Goal: Task Accomplishment & Management: Manage account settings

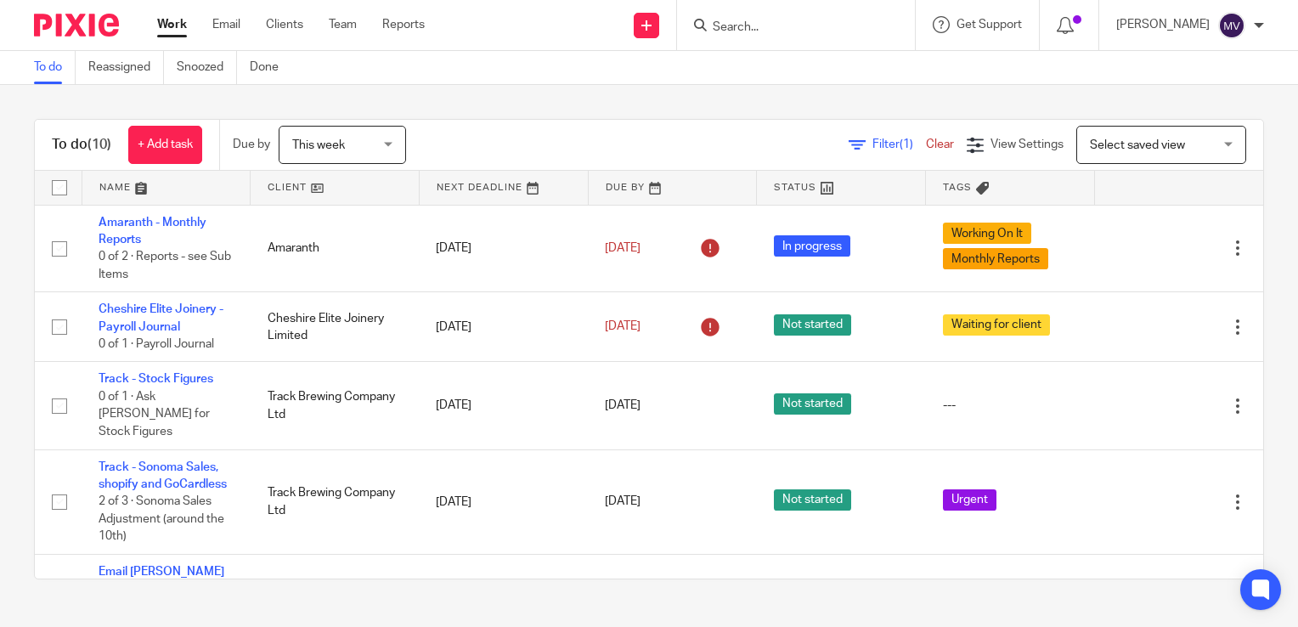
click at [758, 21] on input "Search" at bounding box center [787, 27] width 153 height 15
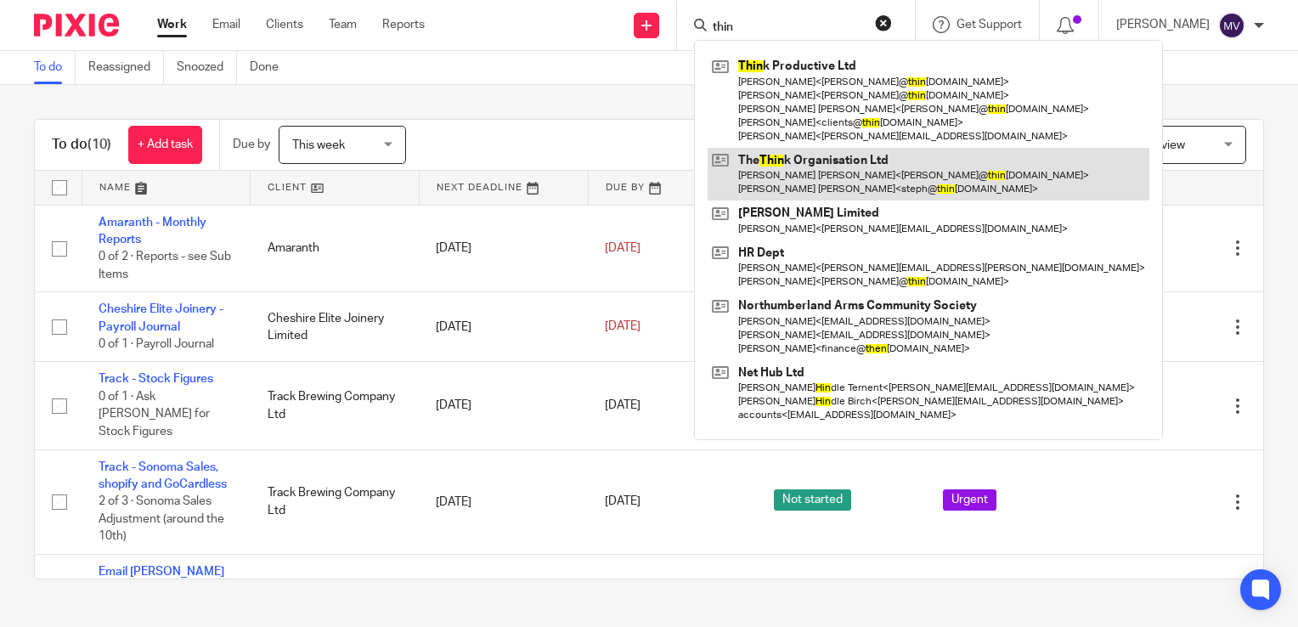
type input "thin"
click at [899, 170] on link at bounding box center [928, 174] width 442 height 53
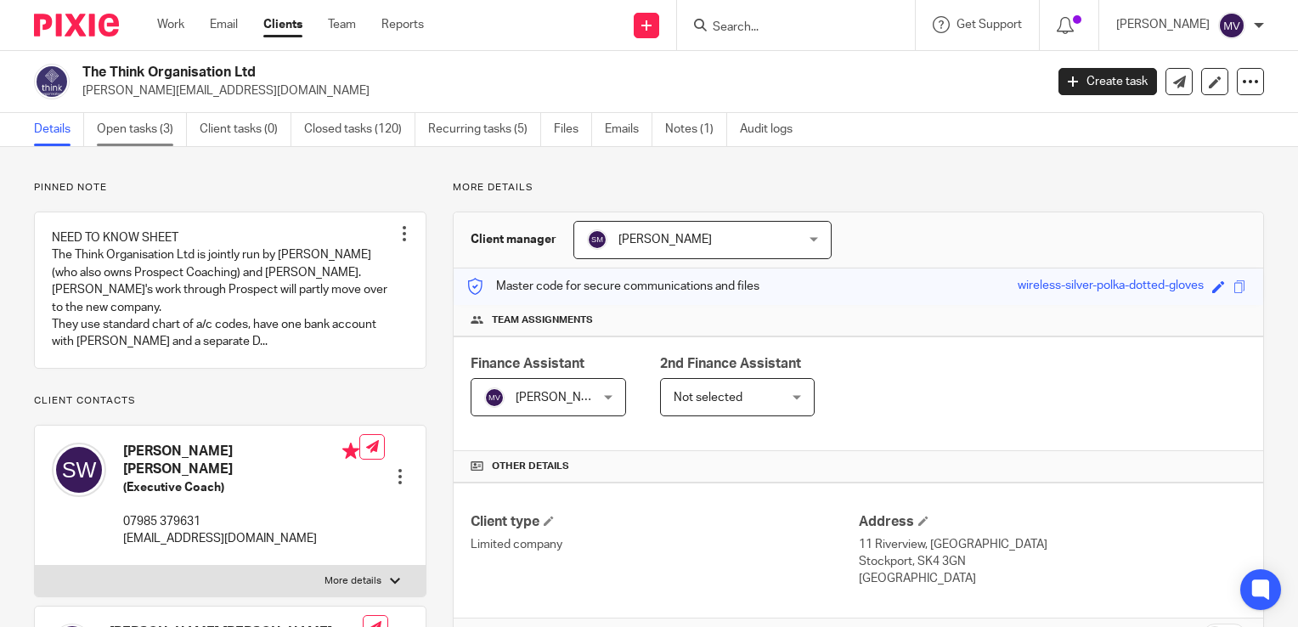
click at [138, 129] on link "Open tasks (3)" at bounding box center [142, 129] width 90 height 33
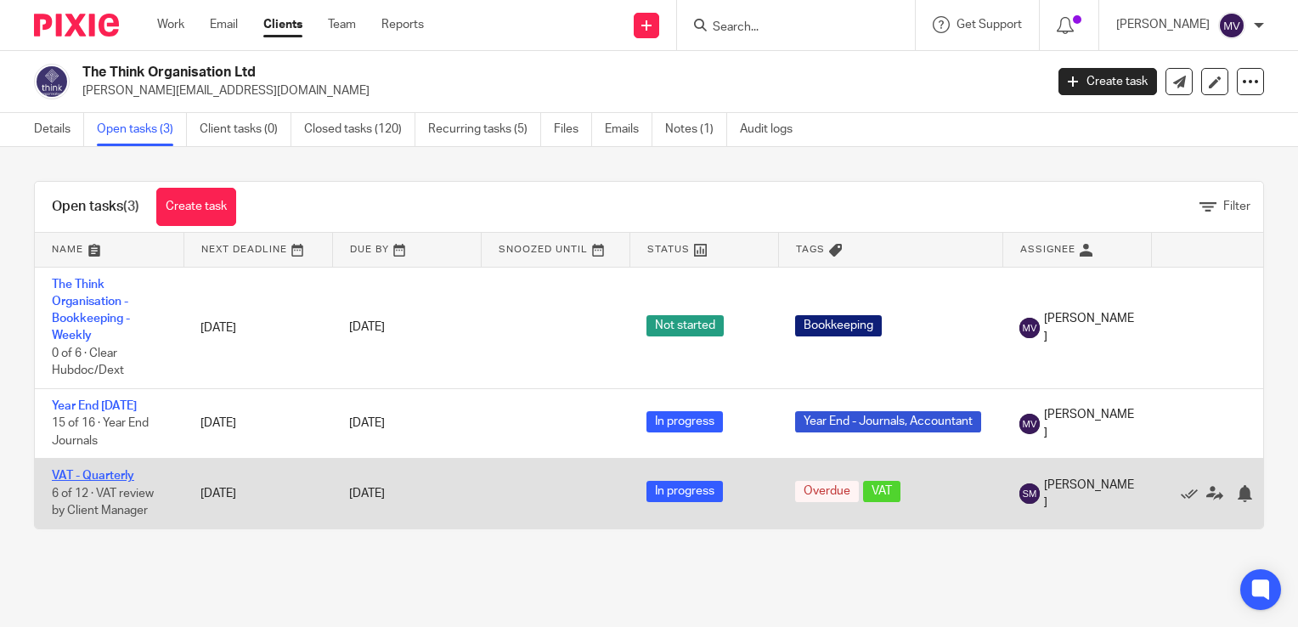
click at [119, 475] on link "VAT - Quarterly" at bounding box center [93, 476] width 82 height 12
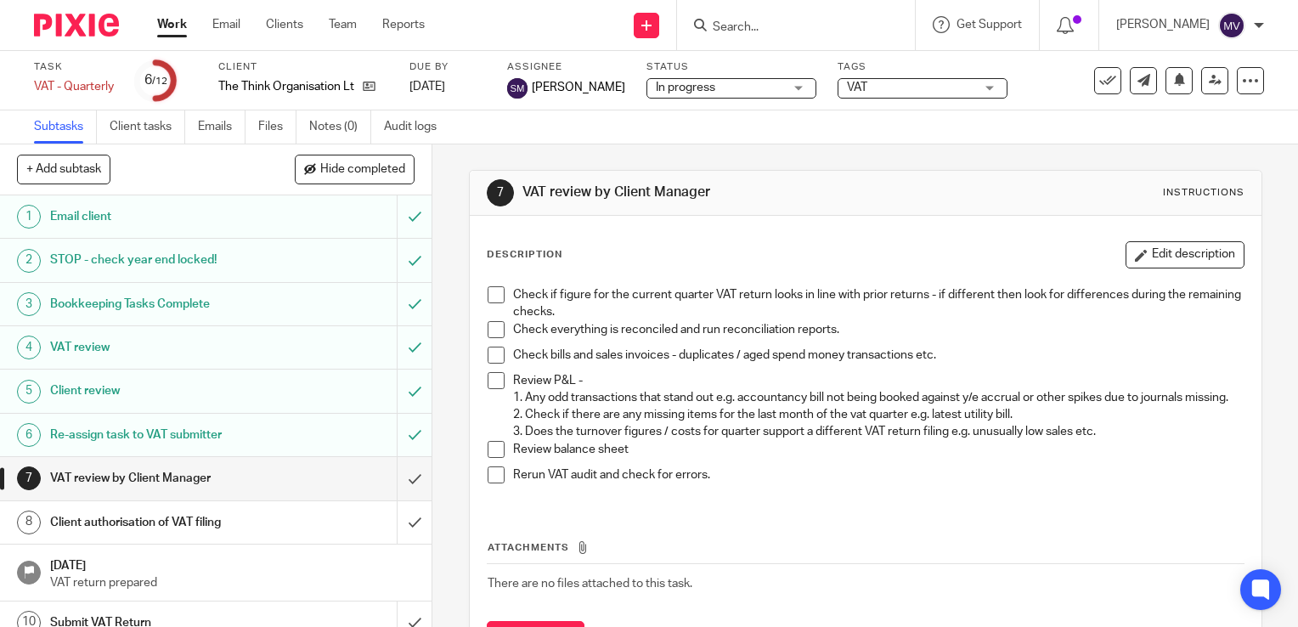
click at [488, 294] on span at bounding box center [496, 294] width 17 height 17
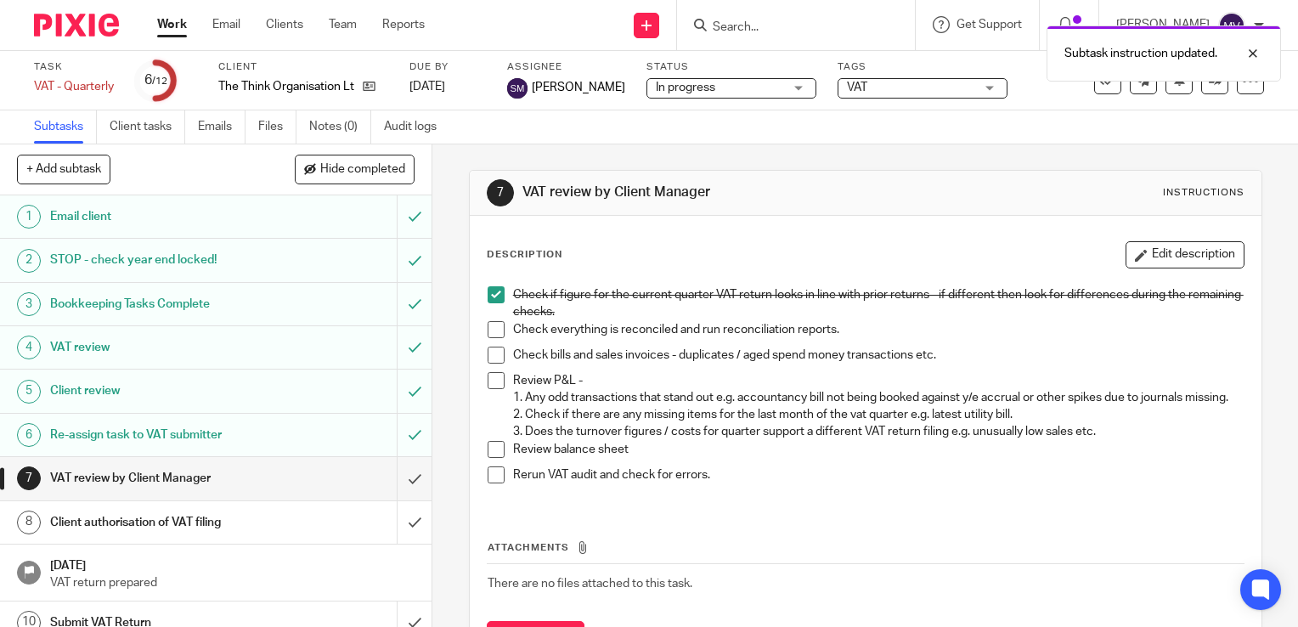
click at [494, 332] on span at bounding box center [496, 329] width 17 height 17
drag, startPoint x: 488, startPoint y: 354, endPoint x: 492, endPoint y: 368, distance: 14.2
click at [488, 355] on span at bounding box center [496, 355] width 17 height 17
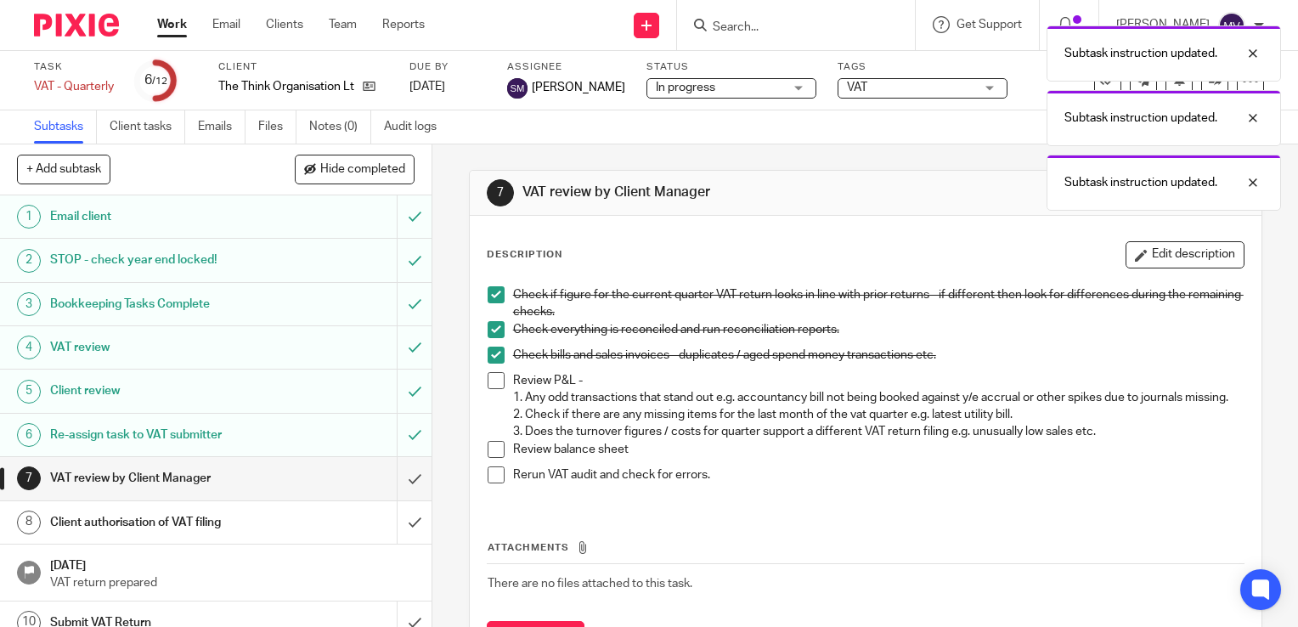
click at [492, 380] on span at bounding box center [496, 380] width 17 height 17
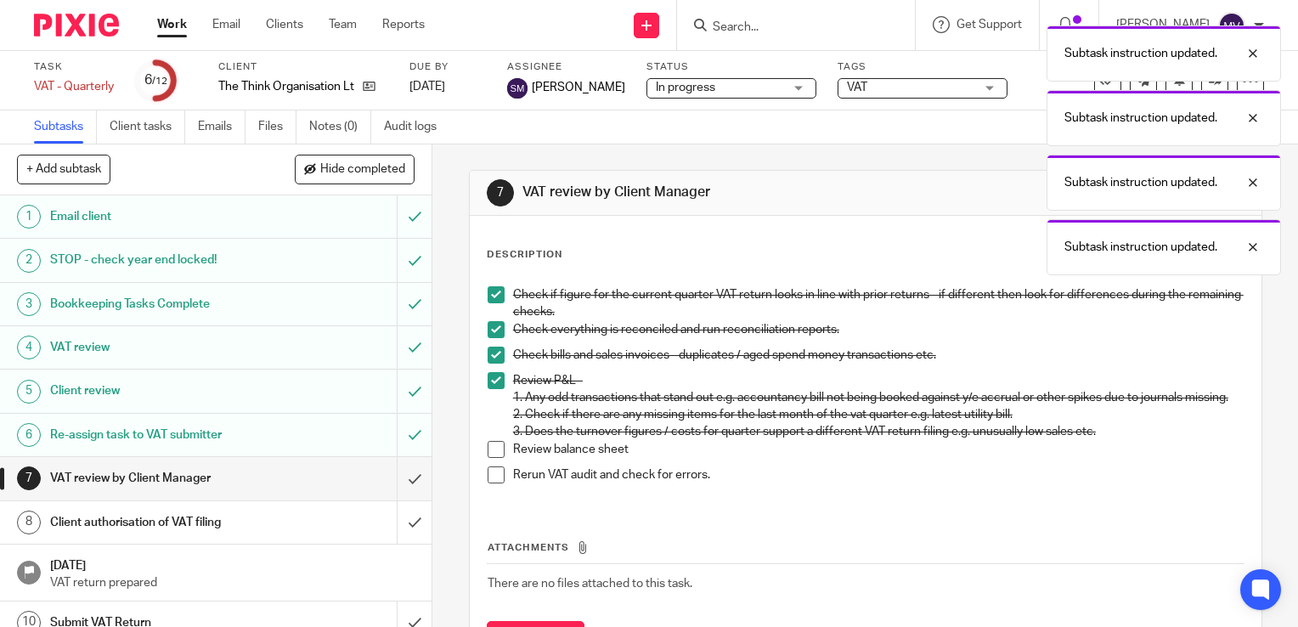
drag, startPoint x: 487, startPoint y: 464, endPoint x: 492, endPoint y: 484, distance: 21.0
click at [488, 458] on span at bounding box center [496, 449] width 17 height 17
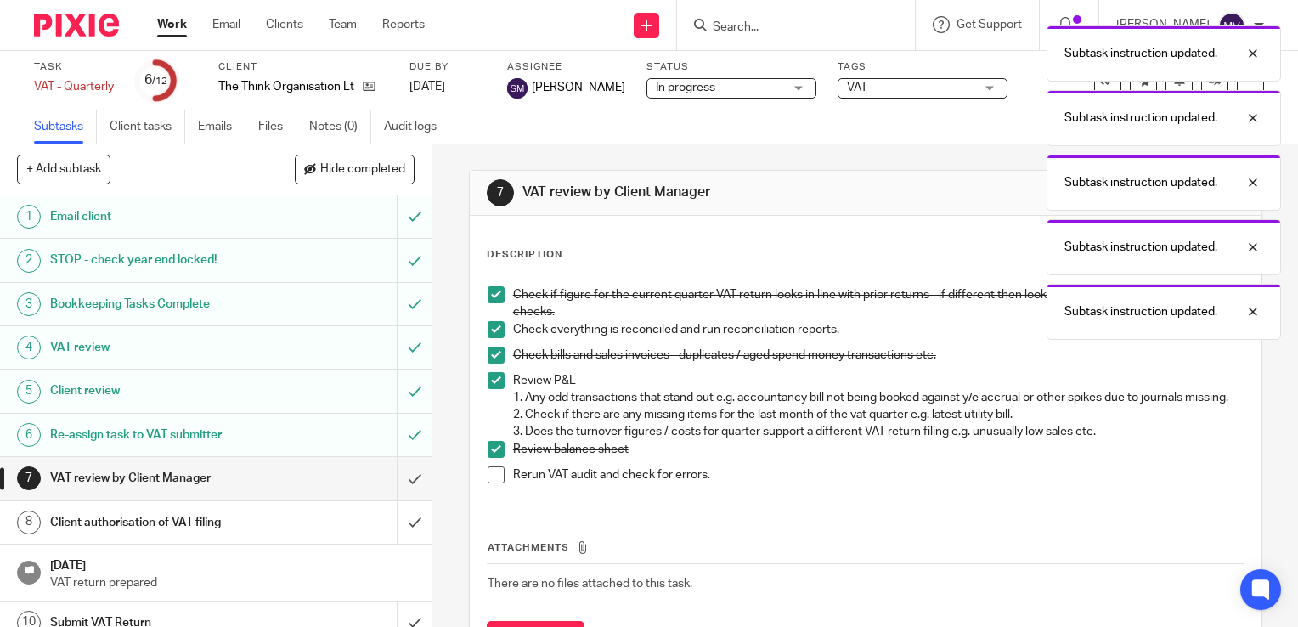
click at [492, 483] on span at bounding box center [496, 474] width 17 height 17
click at [865, 140] on div "Subtask instruction updated. Subtask instruction updated. Subtask instruction u…" at bounding box center [965, 178] width 632 height 323
click at [891, 157] on div "Subtask instruction updated. Subtask instruction updated. Subtask instruction u…" at bounding box center [965, 178] width 632 height 323
click at [1259, 53] on div at bounding box center [1240, 53] width 46 height 20
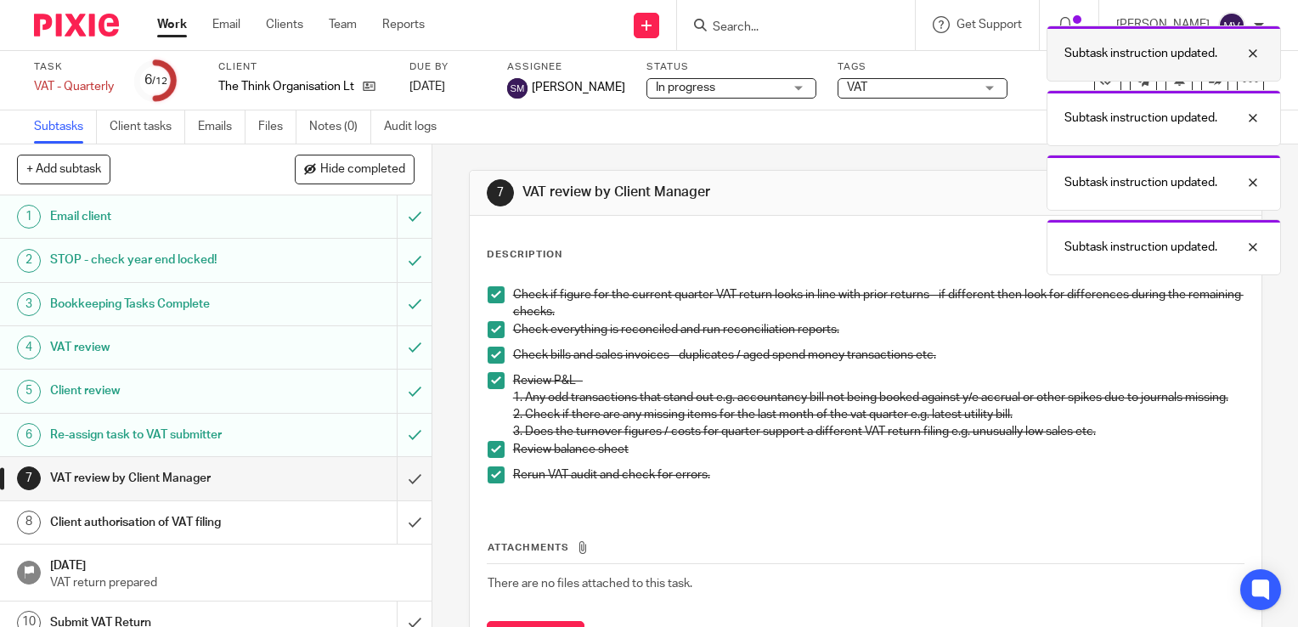
click at [1256, 58] on div at bounding box center [1240, 53] width 46 height 20
click at [1257, 55] on div at bounding box center [1240, 53] width 46 height 20
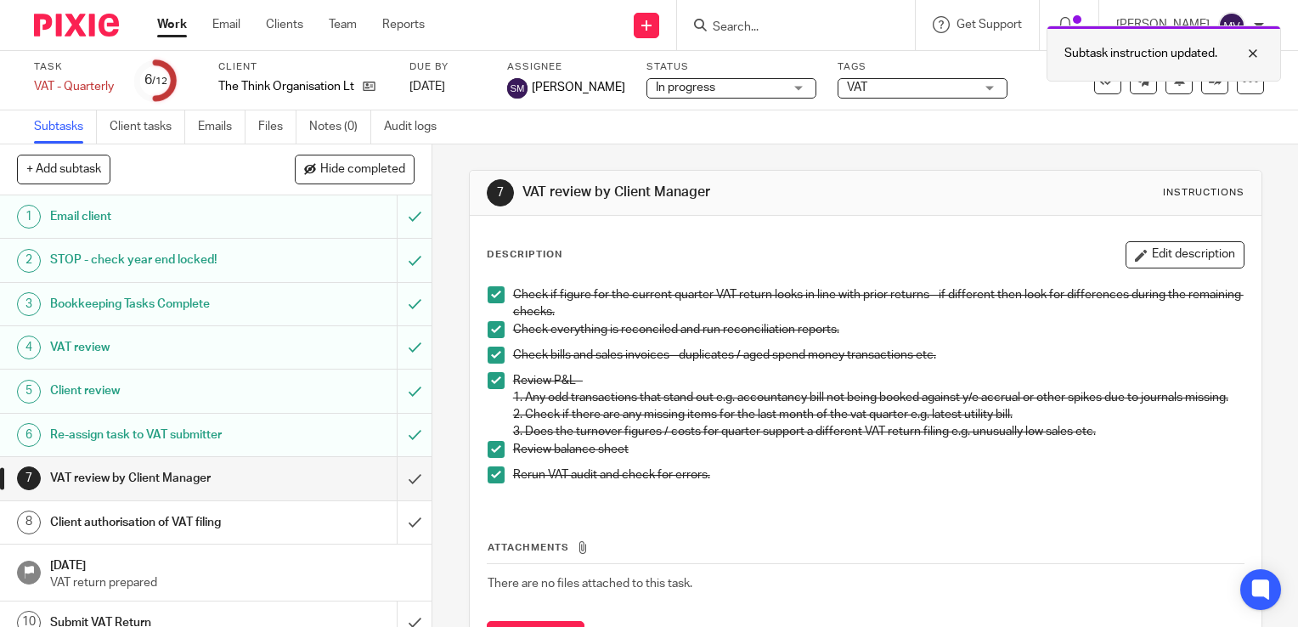
click at [1254, 54] on div at bounding box center [1240, 53] width 46 height 20
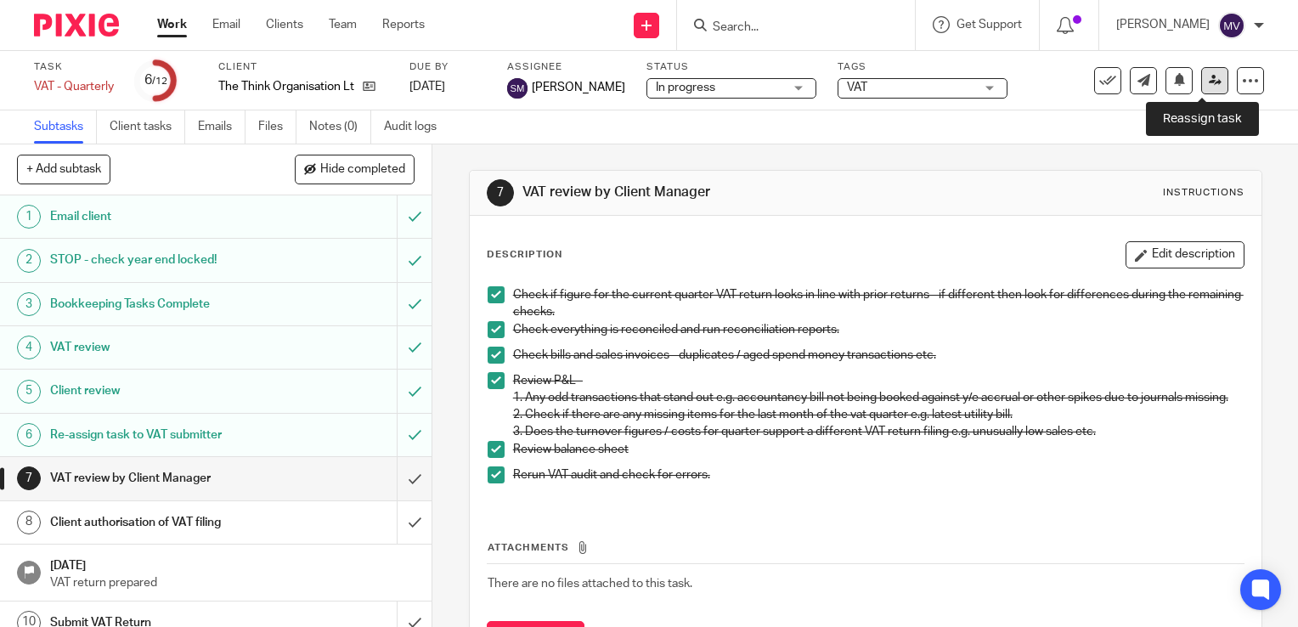
click at [1209, 82] on icon at bounding box center [1215, 80] width 13 height 13
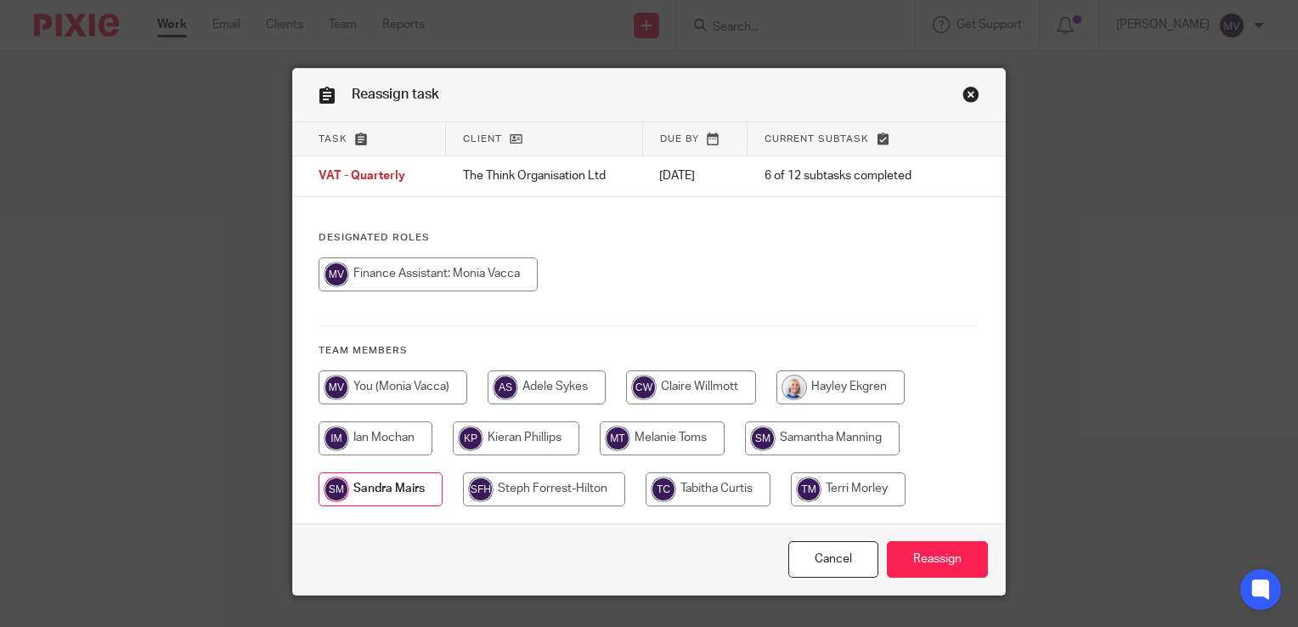
click at [415, 280] on input "radio" at bounding box center [427, 274] width 219 height 34
radio input "true"
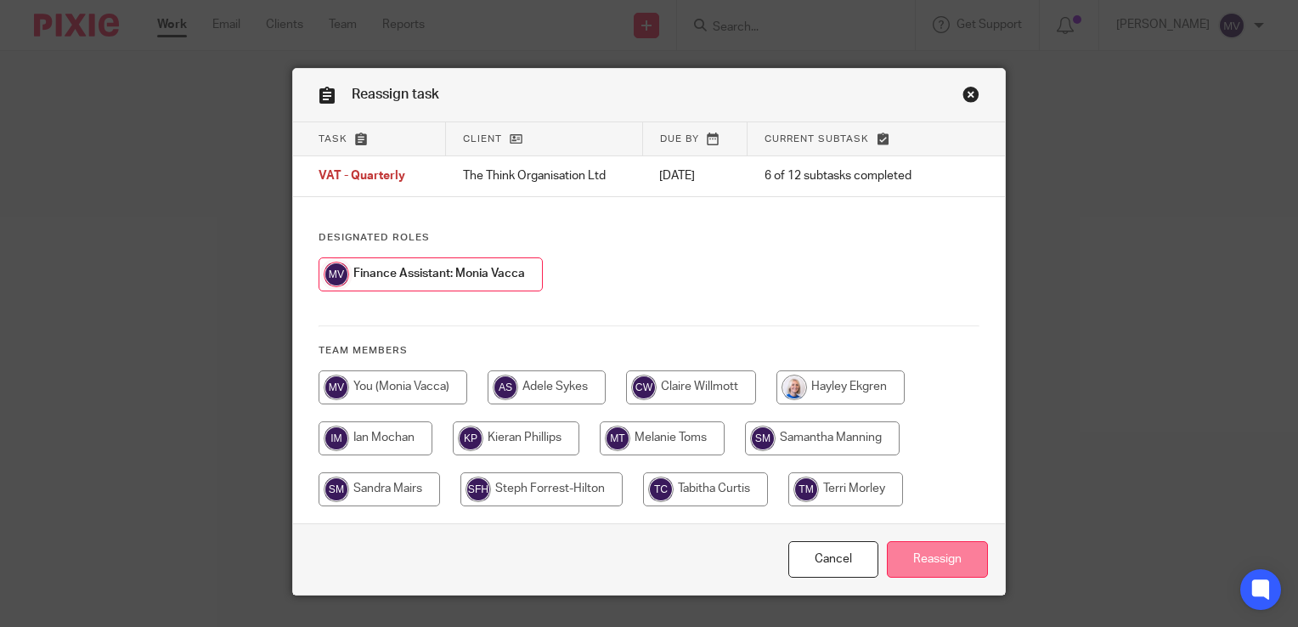
click at [929, 562] on input "Reassign" at bounding box center [937, 559] width 101 height 37
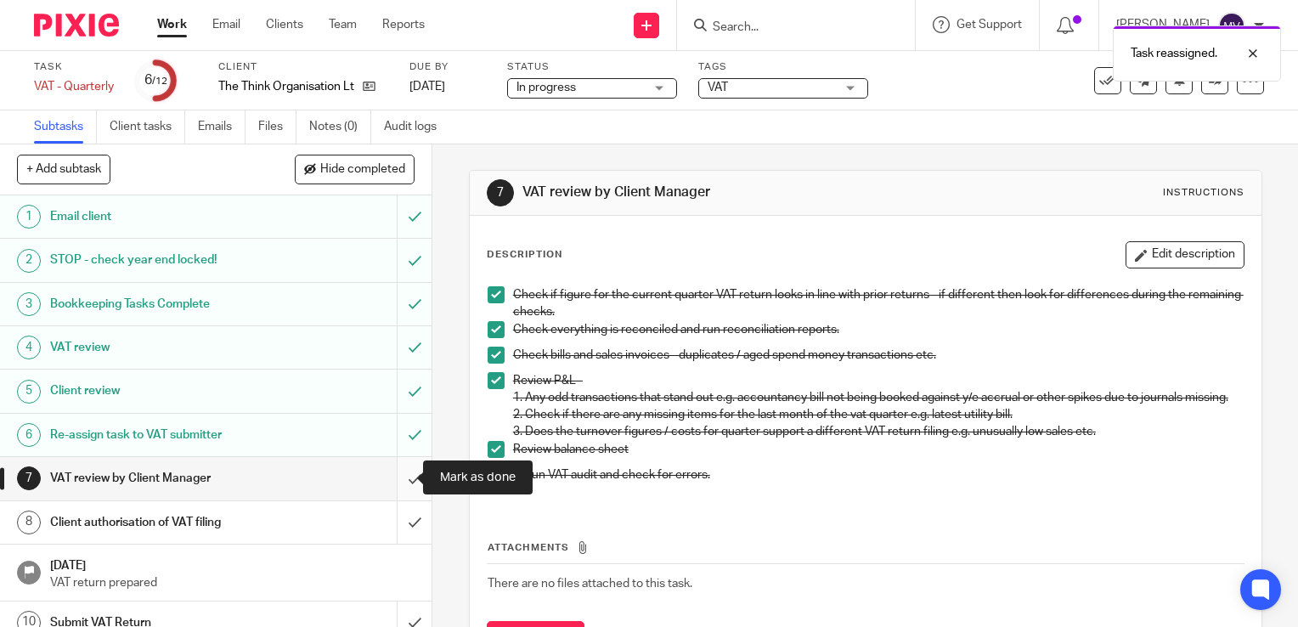
click at [395, 474] on input "submit" at bounding box center [215, 478] width 431 height 42
click at [397, 523] on input "submit" at bounding box center [215, 522] width 431 height 42
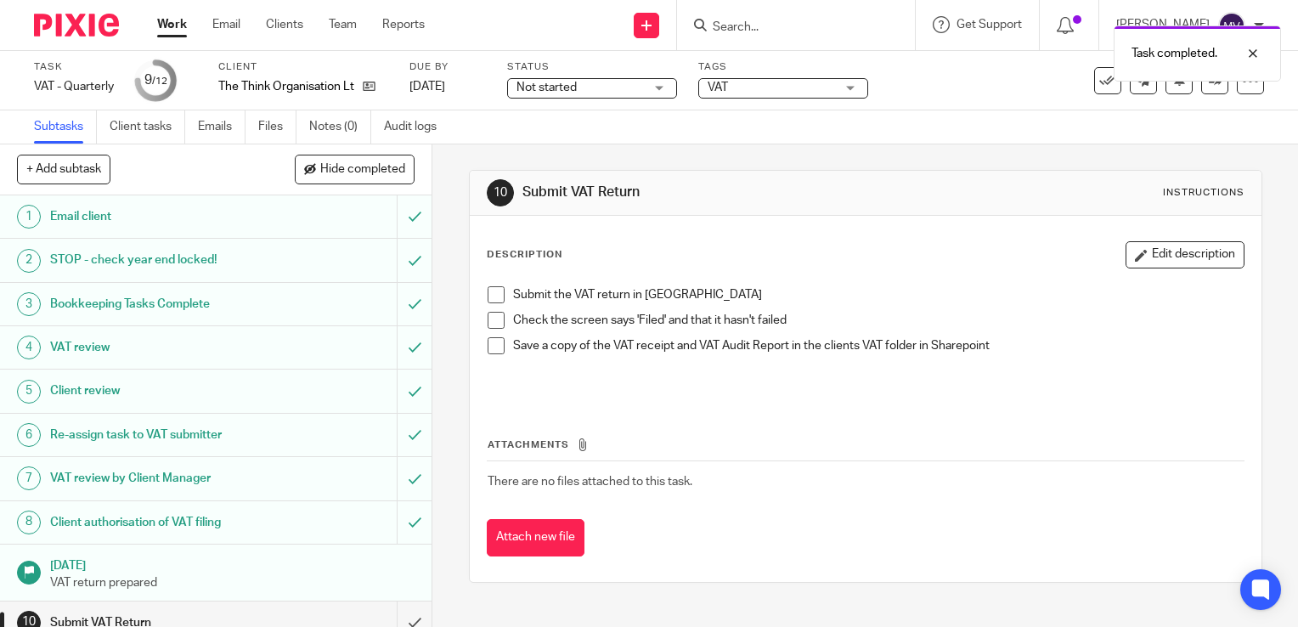
click at [584, 86] on span "Not started" at bounding box center [579, 88] width 127 height 18
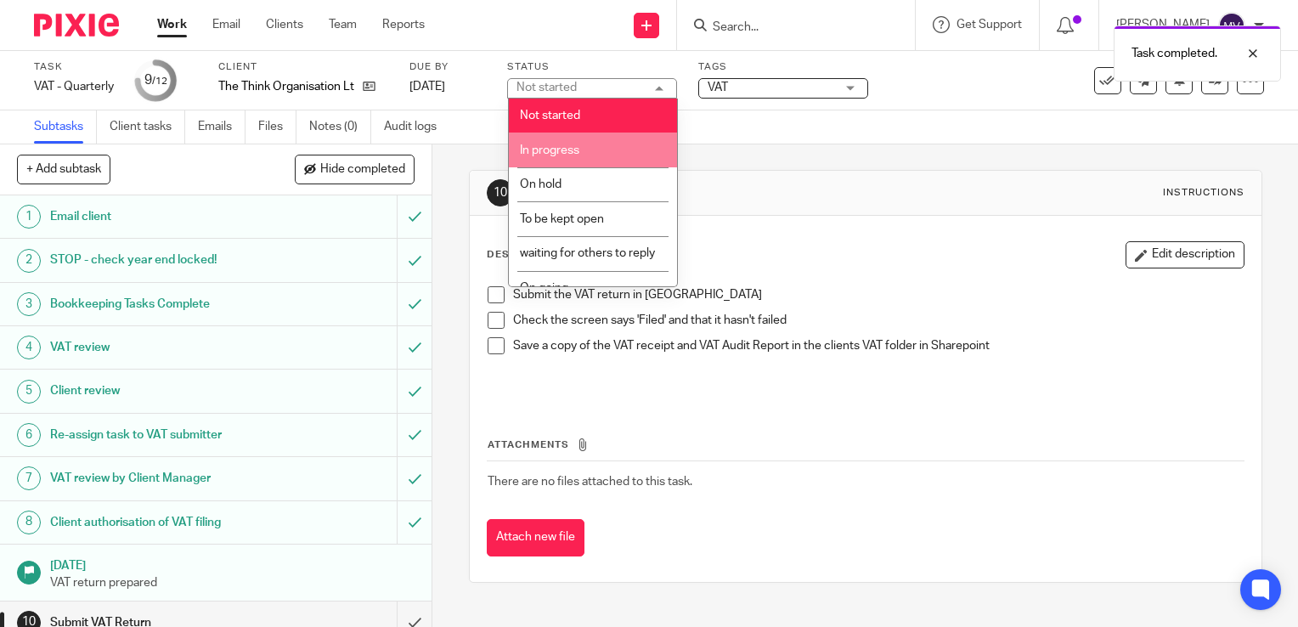
click at [603, 144] on li "In progress" at bounding box center [593, 149] width 168 height 35
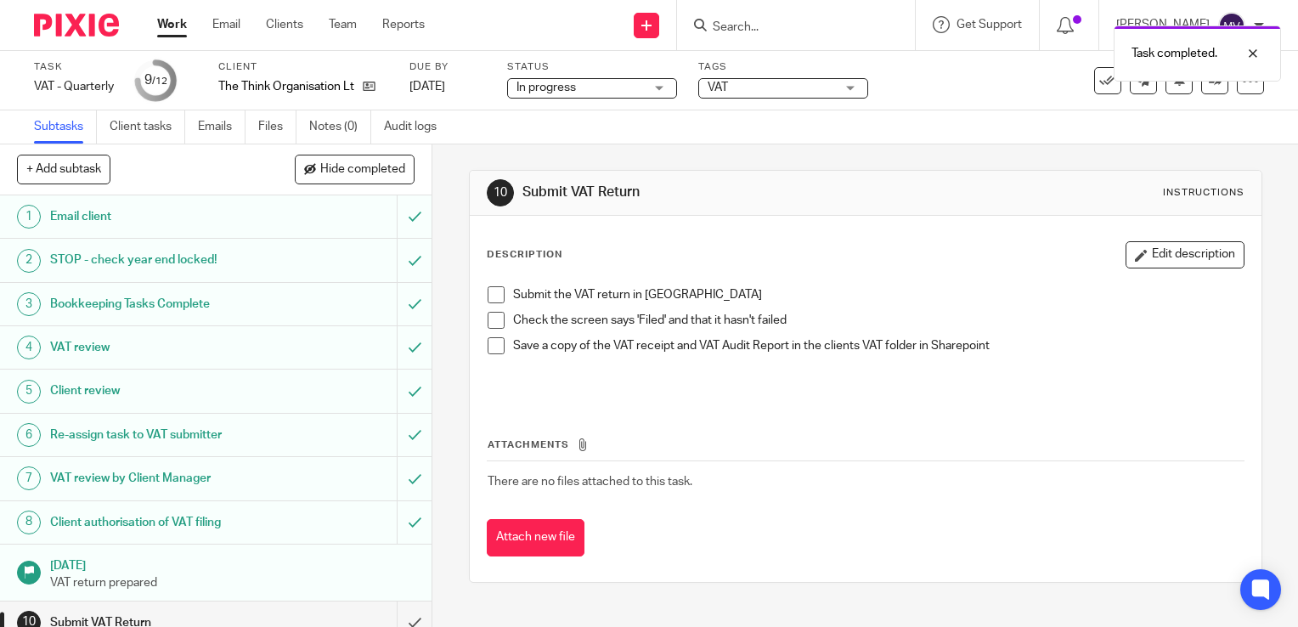
click at [768, 82] on span "VAT" at bounding box center [770, 88] width 127 height 18
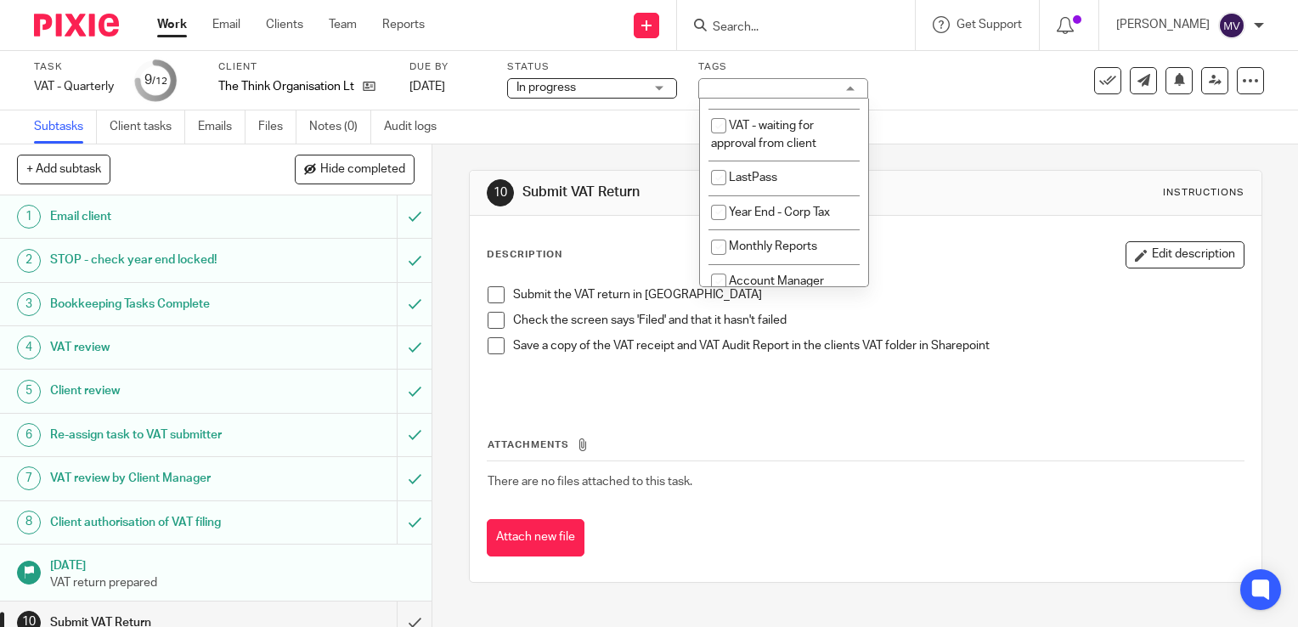
scroll to position [679, 0]
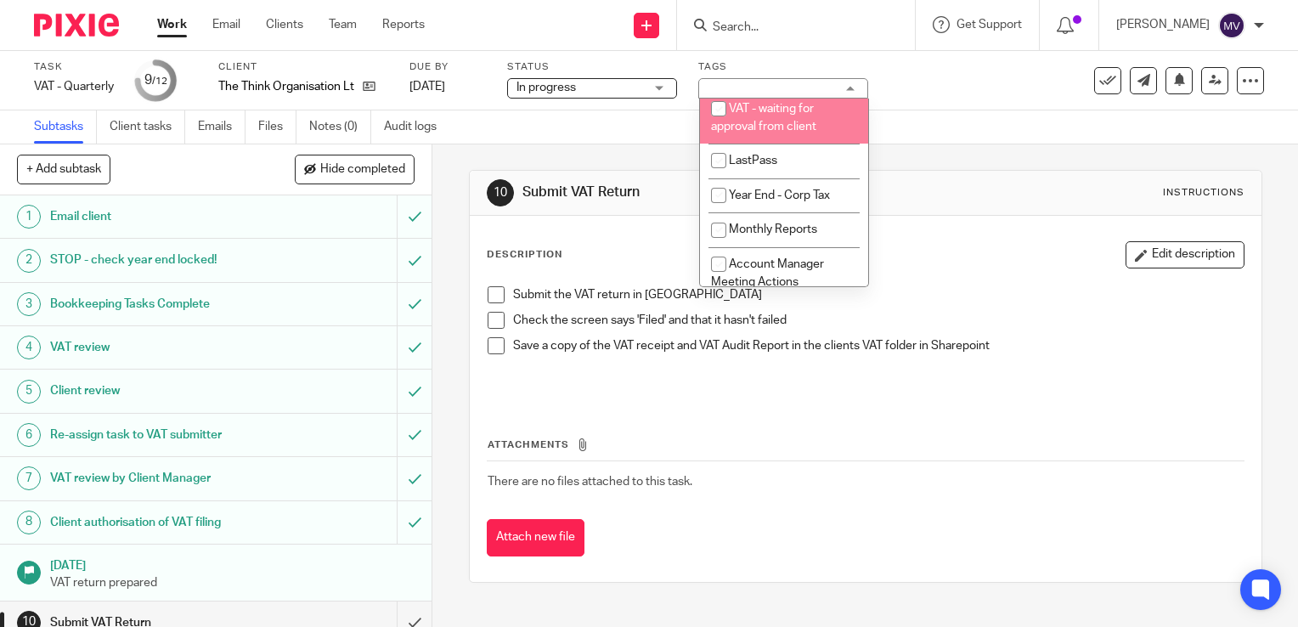
click at [795, 132] on span "VAT - waiting for approval from client" at bounding box center [763, 118] width 105 height 30
checkbox input "true"
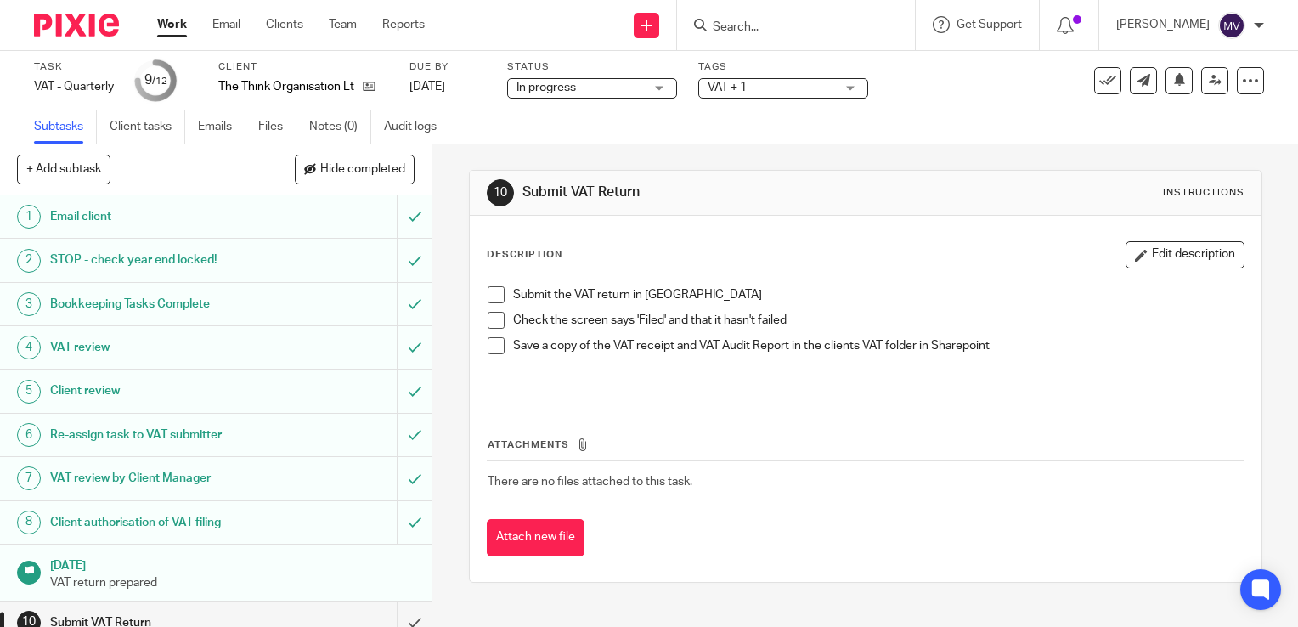
click at [173, 19] on link "Work" at bounding box center [172, 24] width 30 height 17
